Goal: Task Accomplishment & Management: Manage account settings

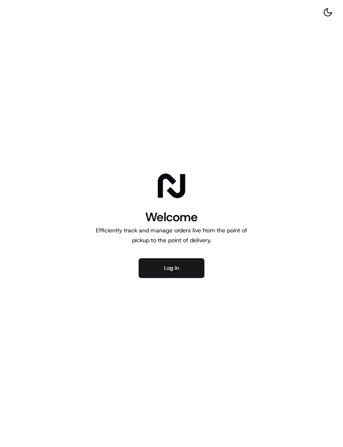
click at [178, 272] on button "Log in" at bounding box center [171, 268] width 66 height 20
click at [98, 22] on div "Welcome Efficiently track and manage orders live from the point of pickup to th…" at bounding box center [171, 223] width 343 height 447
click at [96, 36] on div "Welcome Efficiently track and manage orders live from the point of pickup to th…" at bounding box center [171, 223] width 343 height 447
click at [96, 35] on div "Welcome Efficiently track and manage orders live from the point of pickup to th…" at bounding box center [171, 223] width 343 height 447
click at [94, 43] on div "Welcome Efficiently track and manage orders live from the point of pickup to th…" at bounding box center [171, 223] width 343 height 447
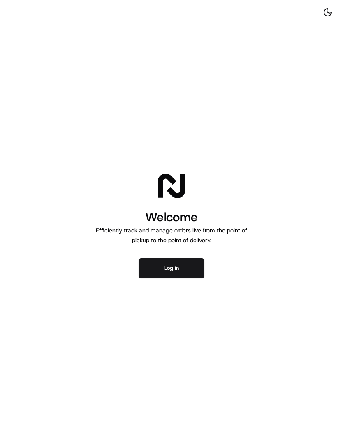
click at [94, 43] on div "Welcome Efficiently track and manage orders live from the point of pickup to th…" at bounding box center [171, 223] width 343 height 447
